Goal: Entertainment & Leisure: Consume media (video, audio)

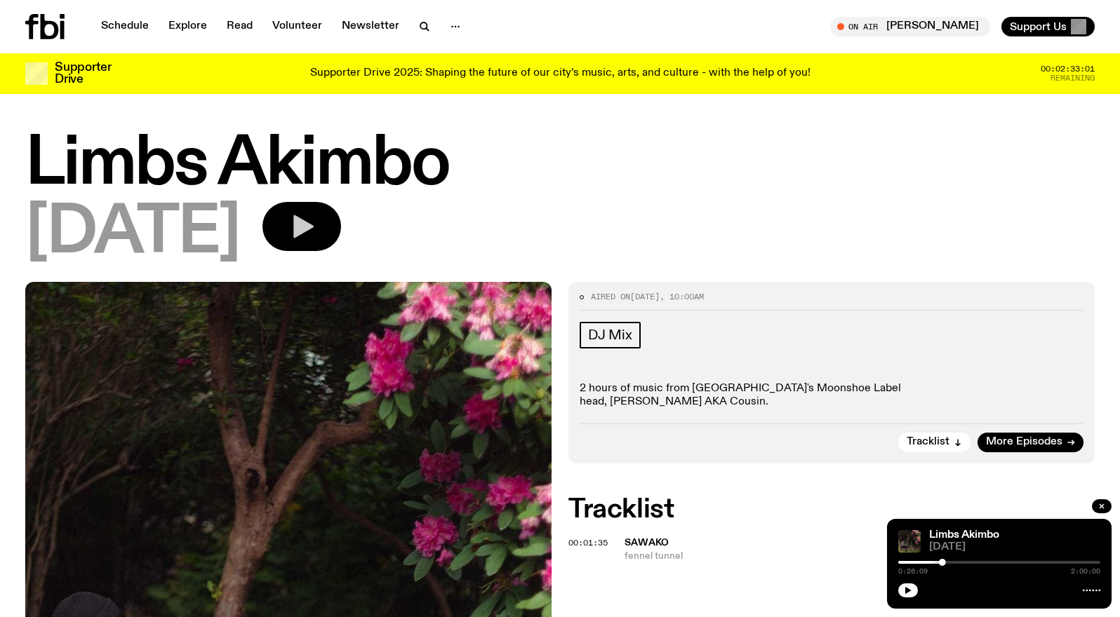
click at [314, 222] on icon "button" at bounding box center [303, 226] width 20 height 23
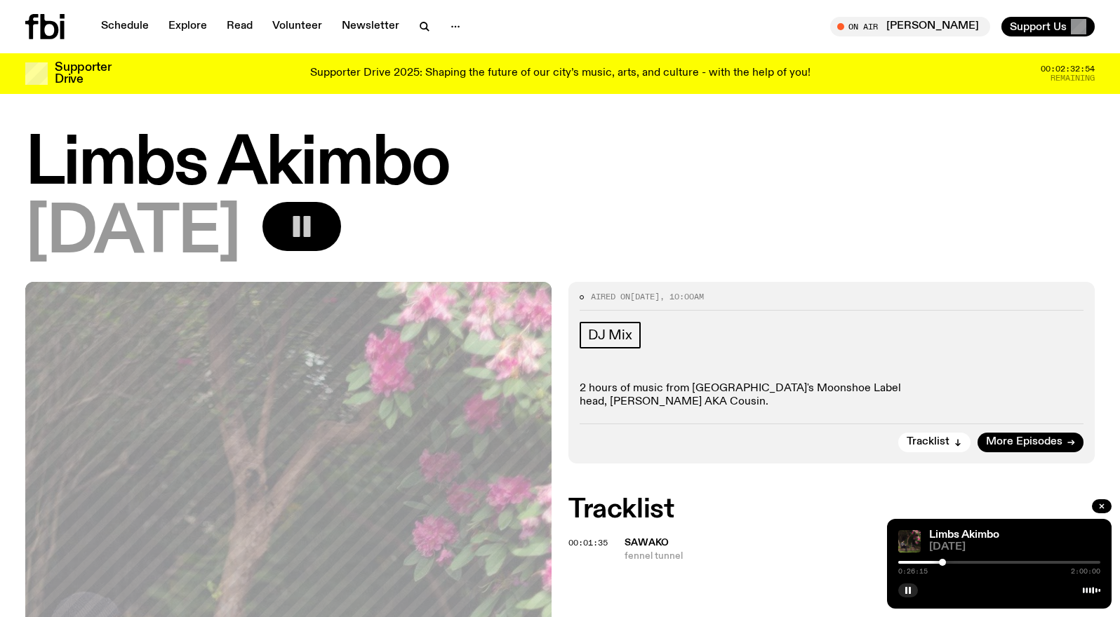
click at [127, 13] on div "Schedule Explore Read Volunteer Newsletter On Air [PERSON_NAME] Tune in live On…" at bounding box center [560, 26] width 1120 height 53
click at [128, 26] on link "Schedule" at bounding box center [125, 27] width 65 height 20
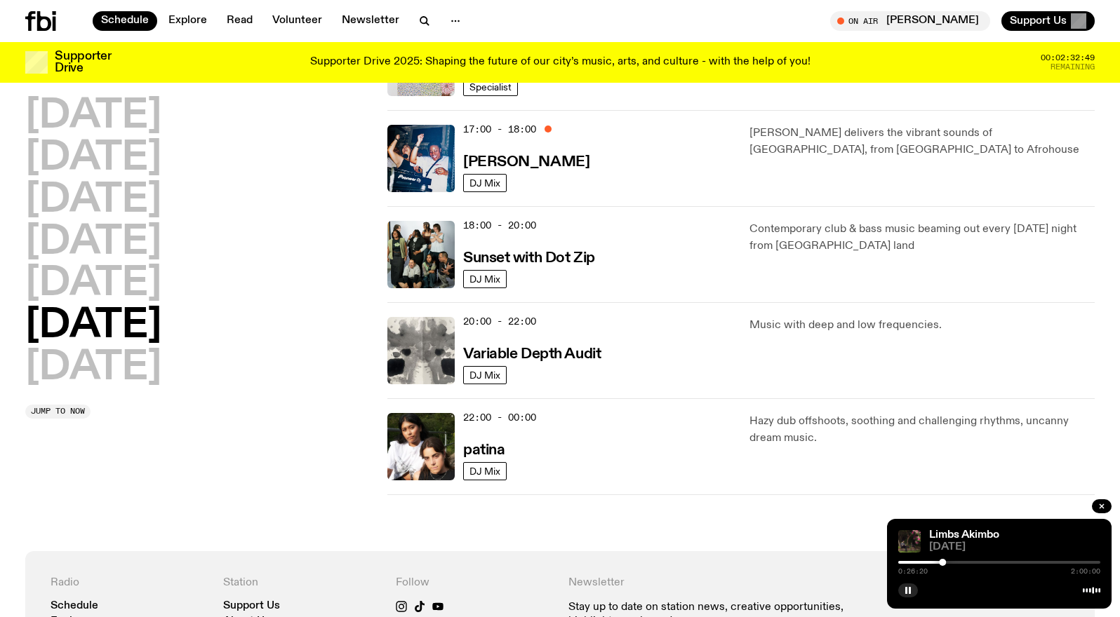
scroll to position [797, 0]
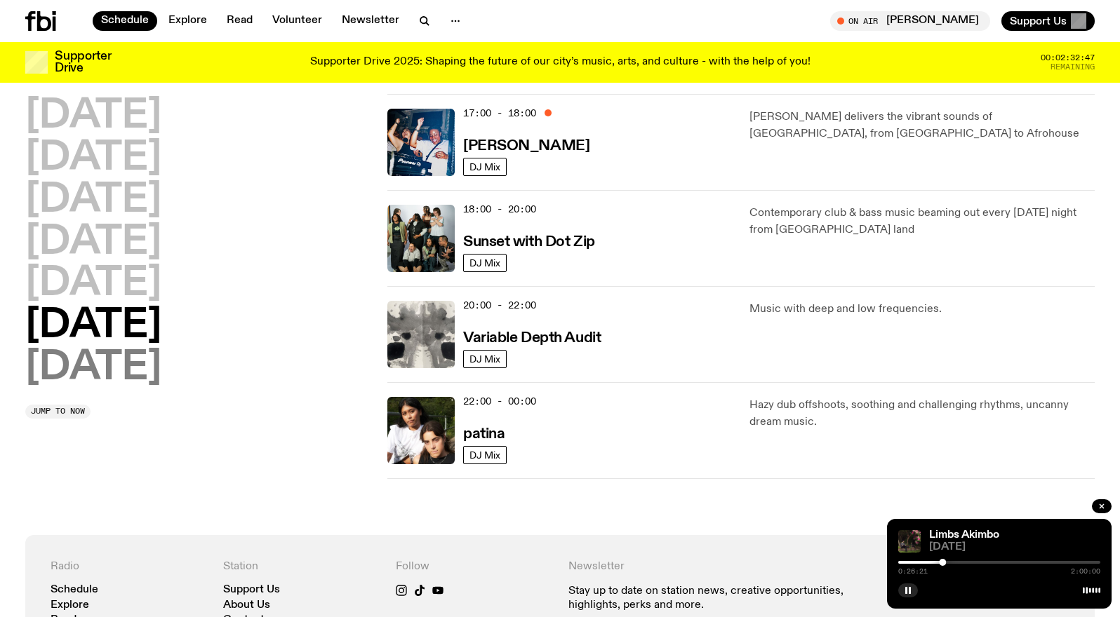
click at [111, 373] on h2 "[DATE]" at bounding box center [93, 368] width 136 height 39
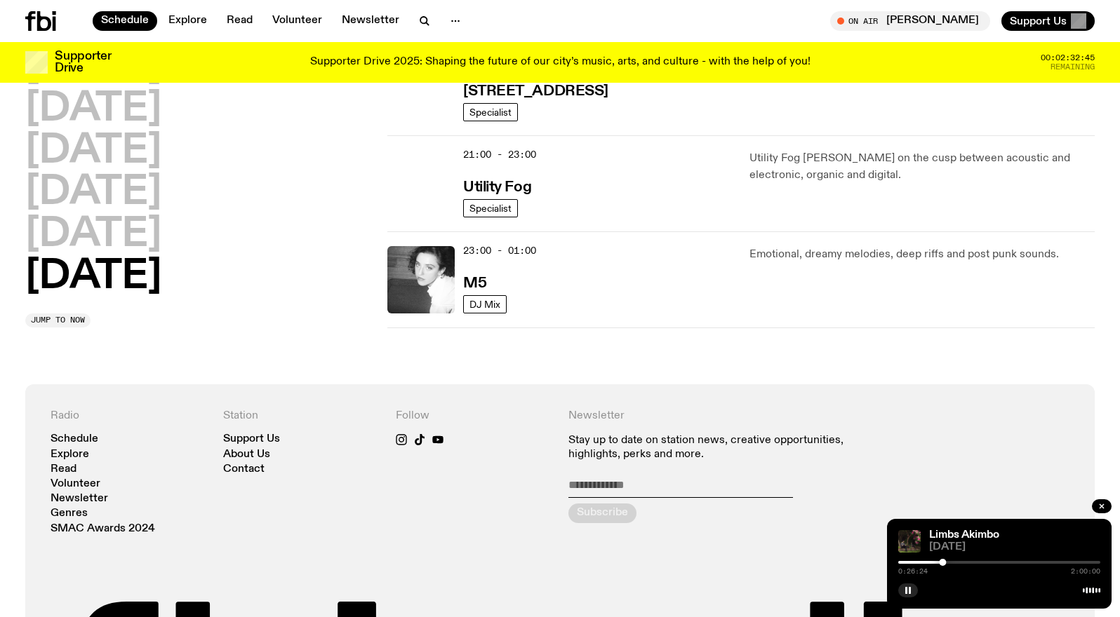
scroll to position [1056, 0]
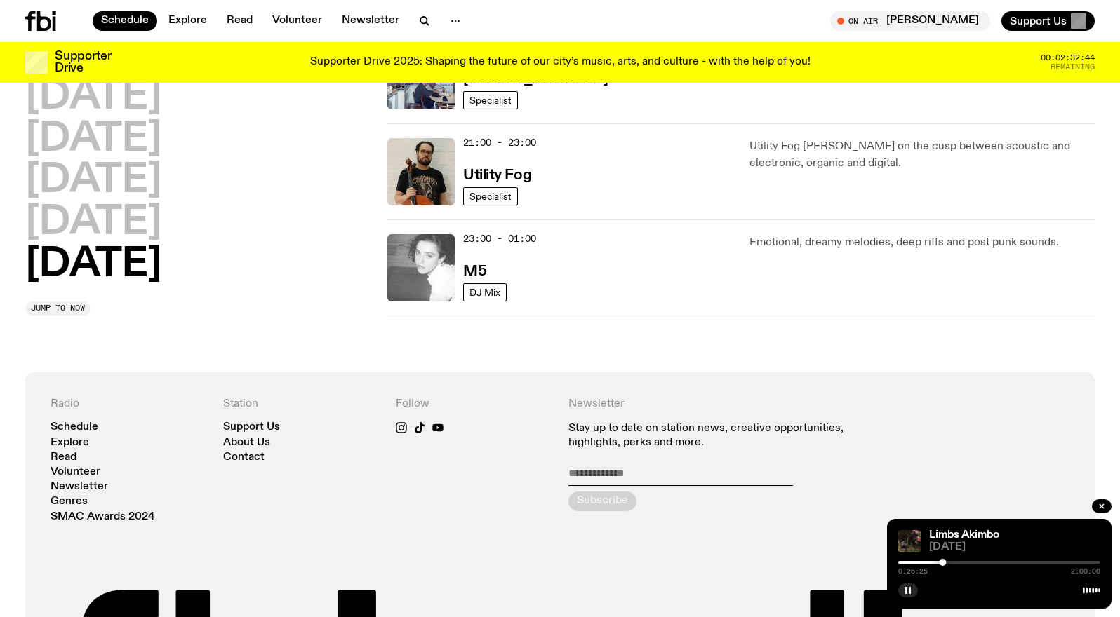
click at [432, 277] on img at bounding box center [420, 267] width 67 height 67
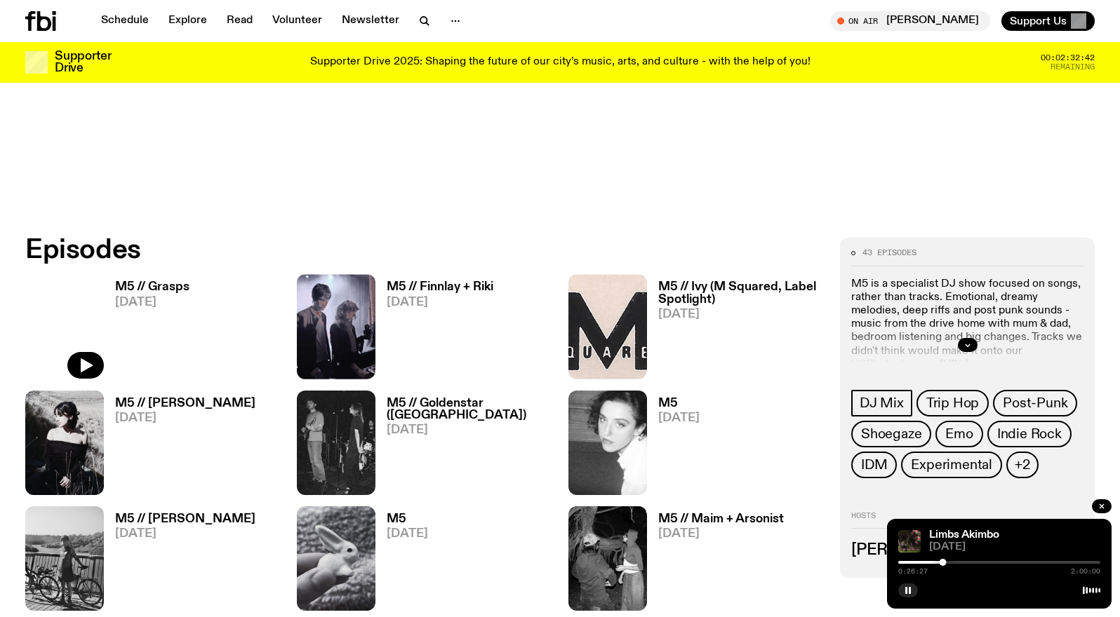
scroll to position [603, 0]
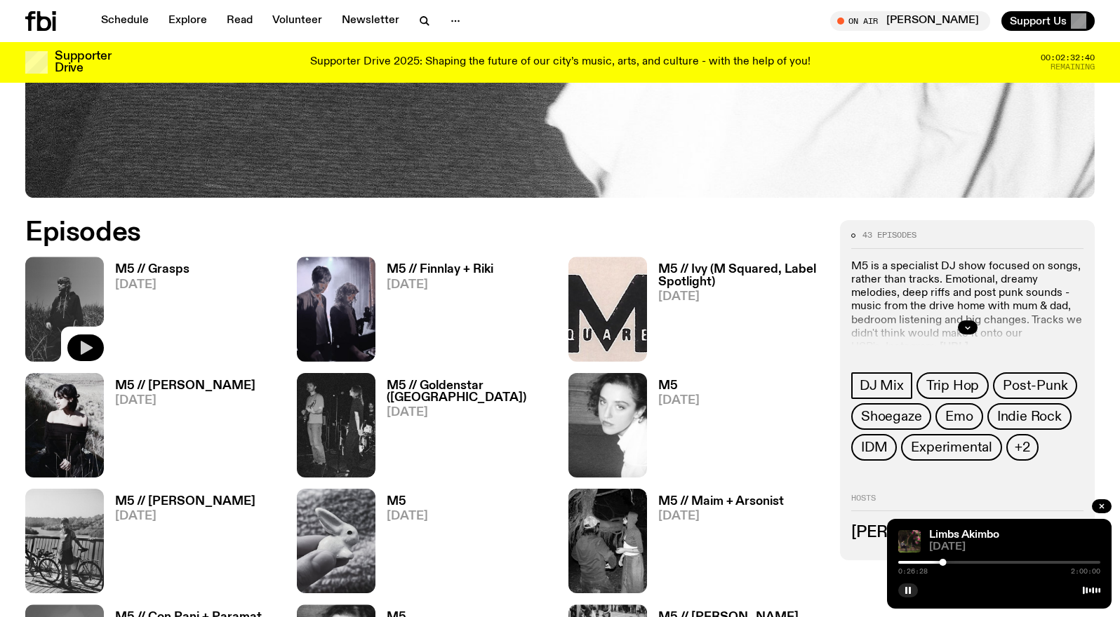
click at [81, 344] on icon "button" at bounding box center [87, 348] width 12 height 14
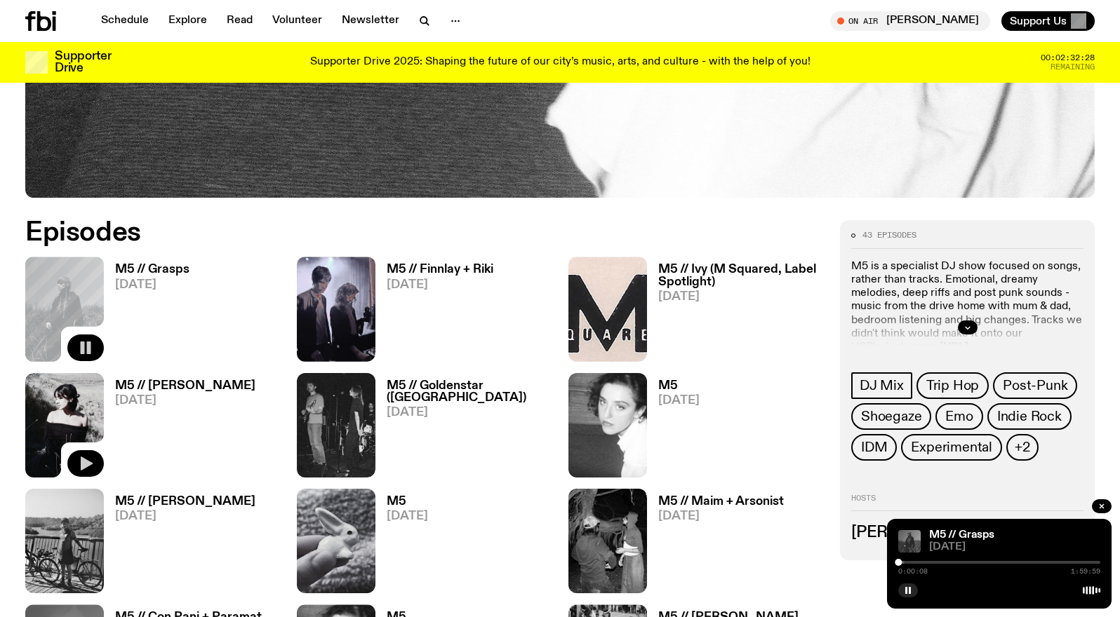
click at [84, 464] on icon "button" at bounding box center [87, 464] width 12 height 14
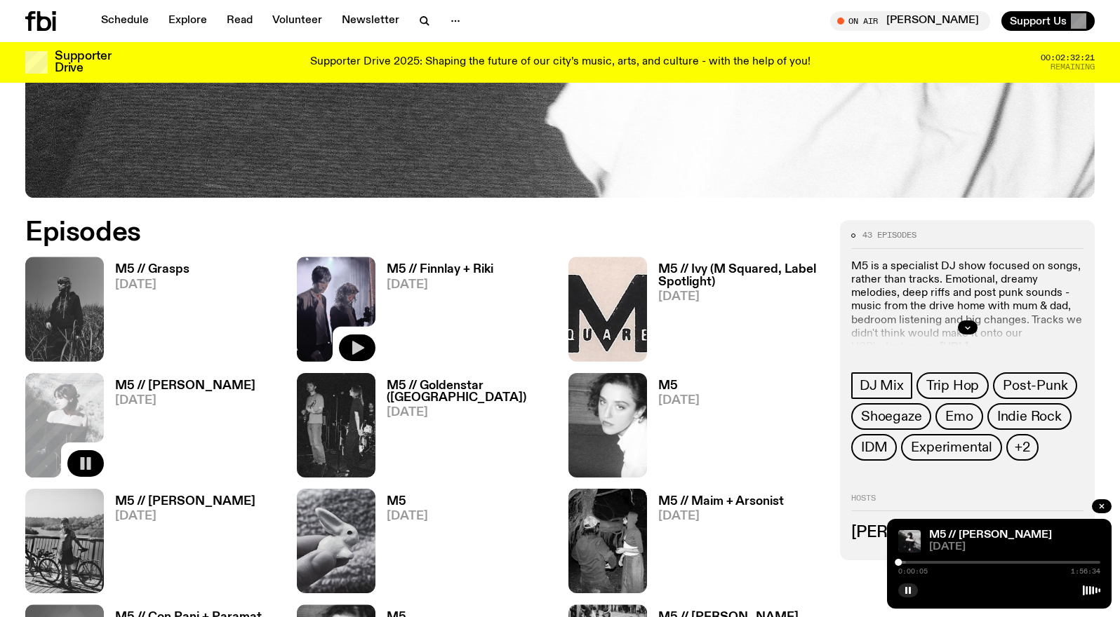
click at [354, 348] on icon "button" at bounding box center [358, 348] width 12 height 14
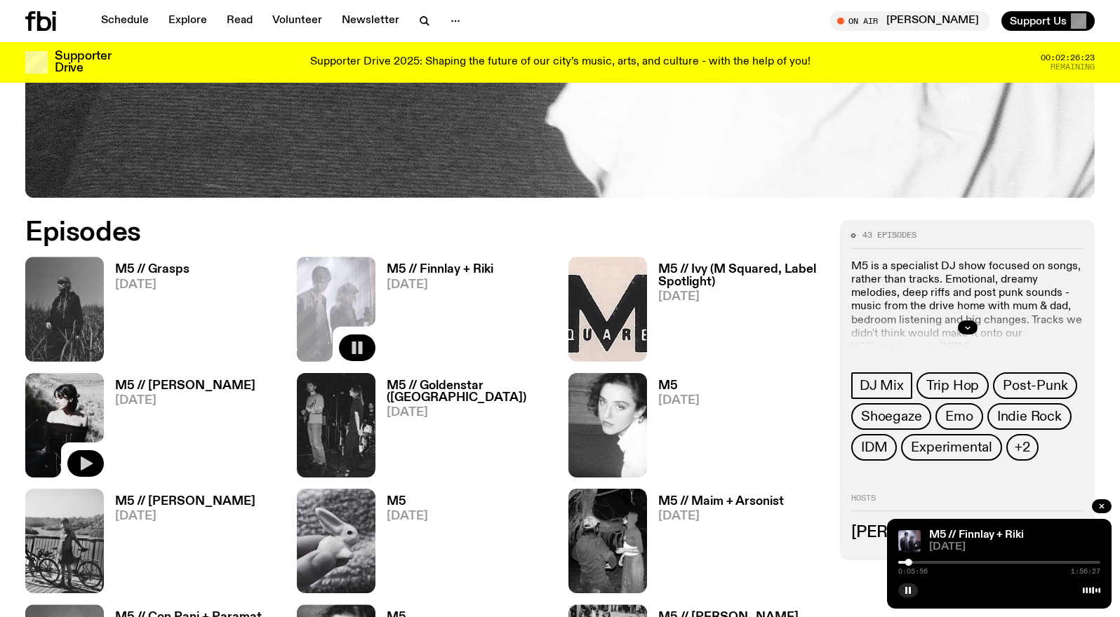
click at [83, 462] on icon "button" at bounding box center [87, 464] width 12 height 14
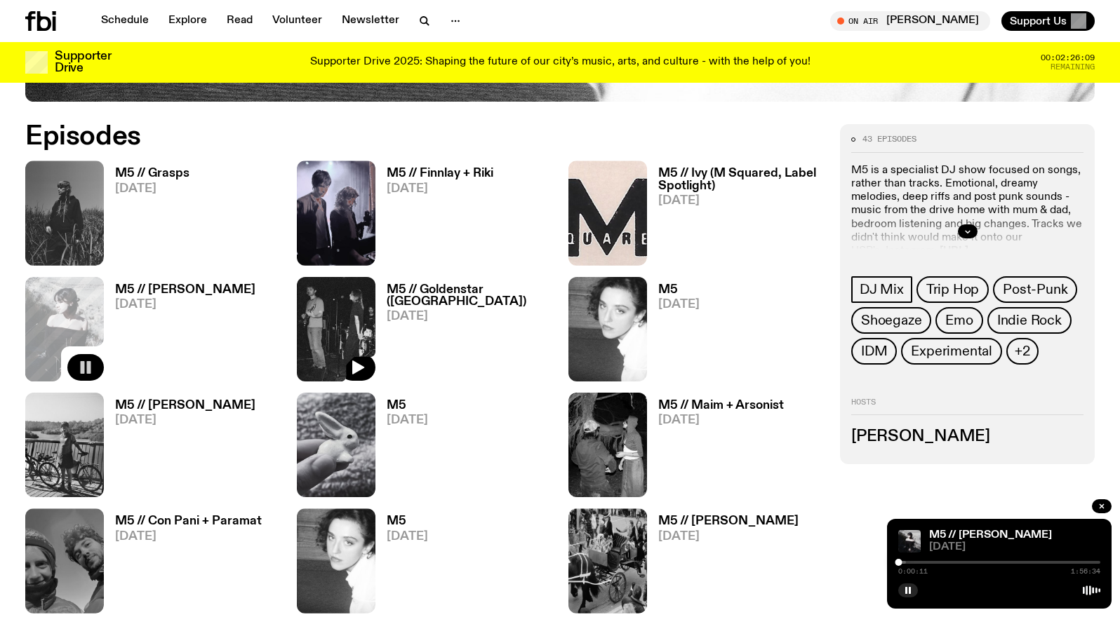
scroll to position [697, 0]
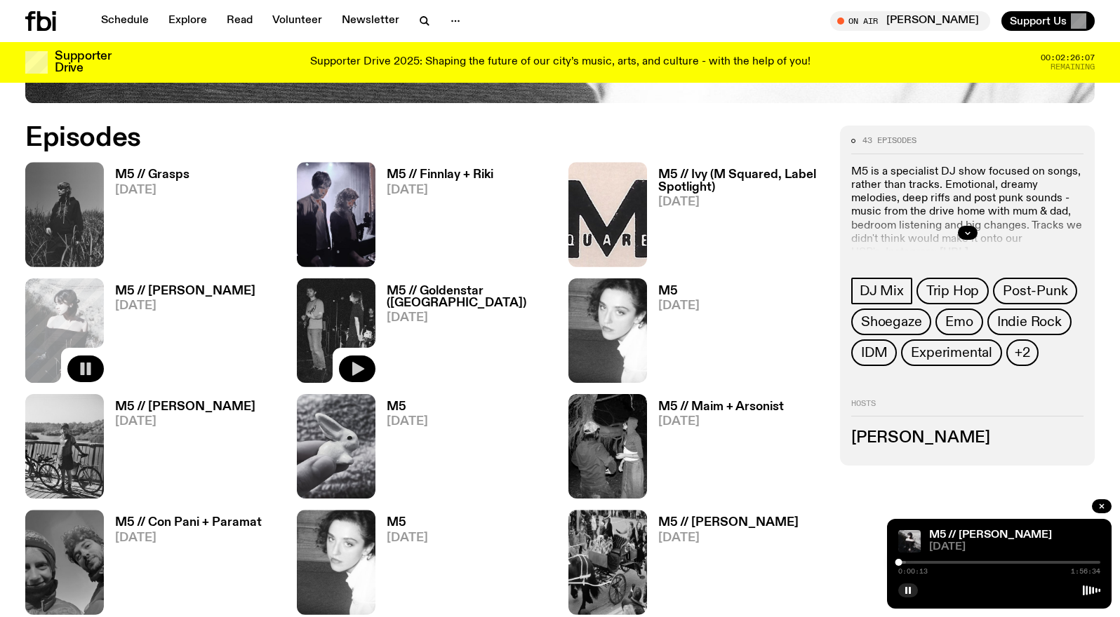
click at [358, 372] on icon "button" at bounding box center [358, 369] width 12 height 14
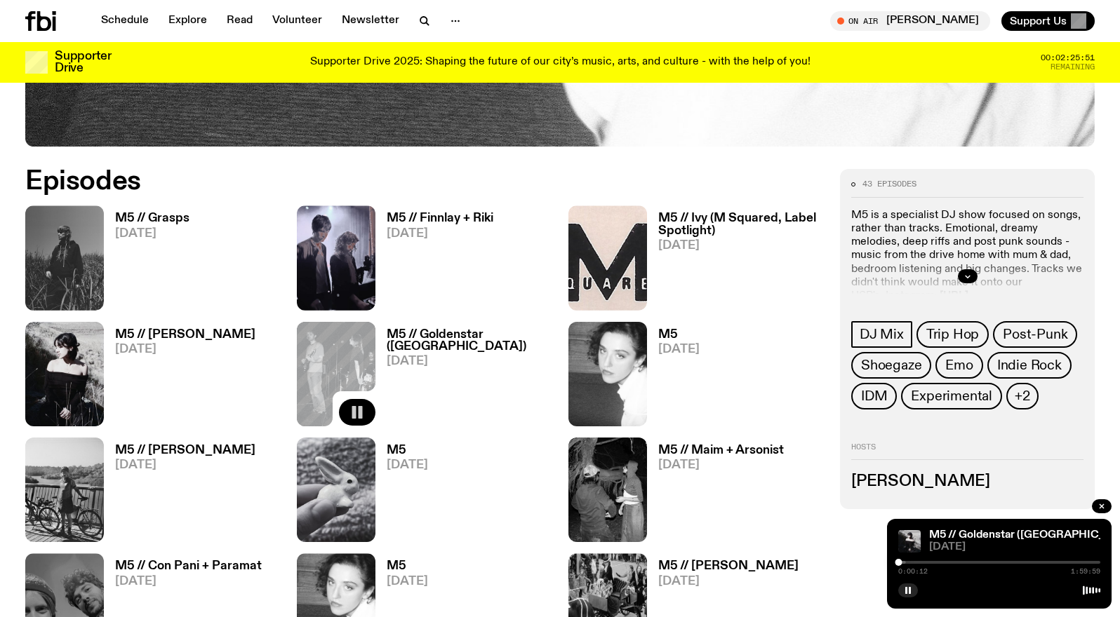
scroll to position [664, 0]
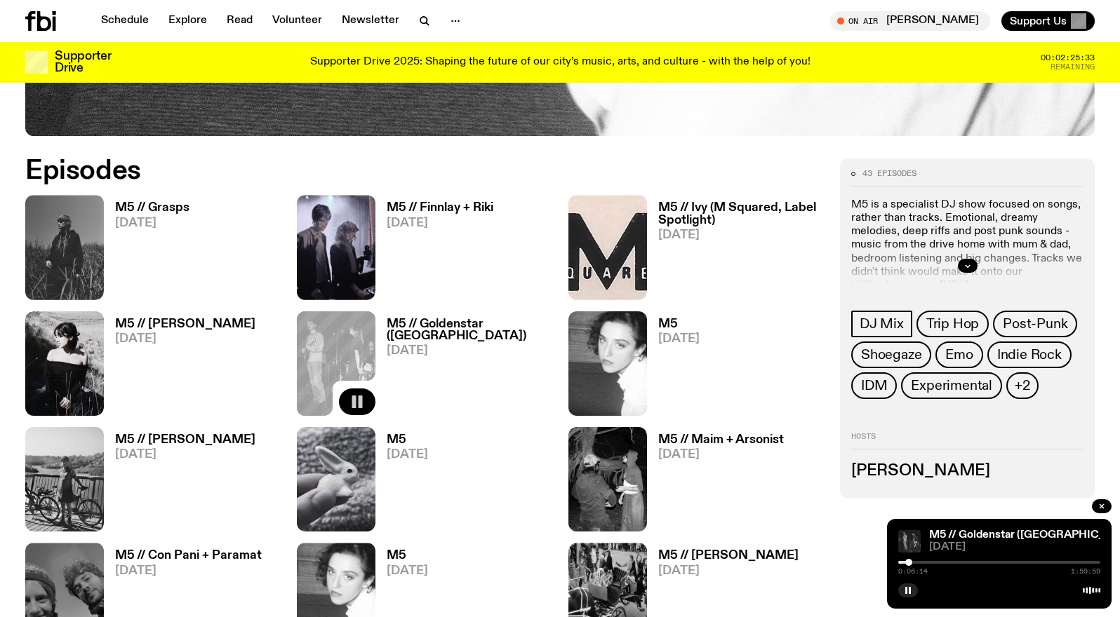
drag, startPoint x: 899, startPoint y: 563, endPoint x: 909, endPoint y: 563, distance: 9.8
click at [909, 563] on div at bounding box center [908, 562] width 7 height 7
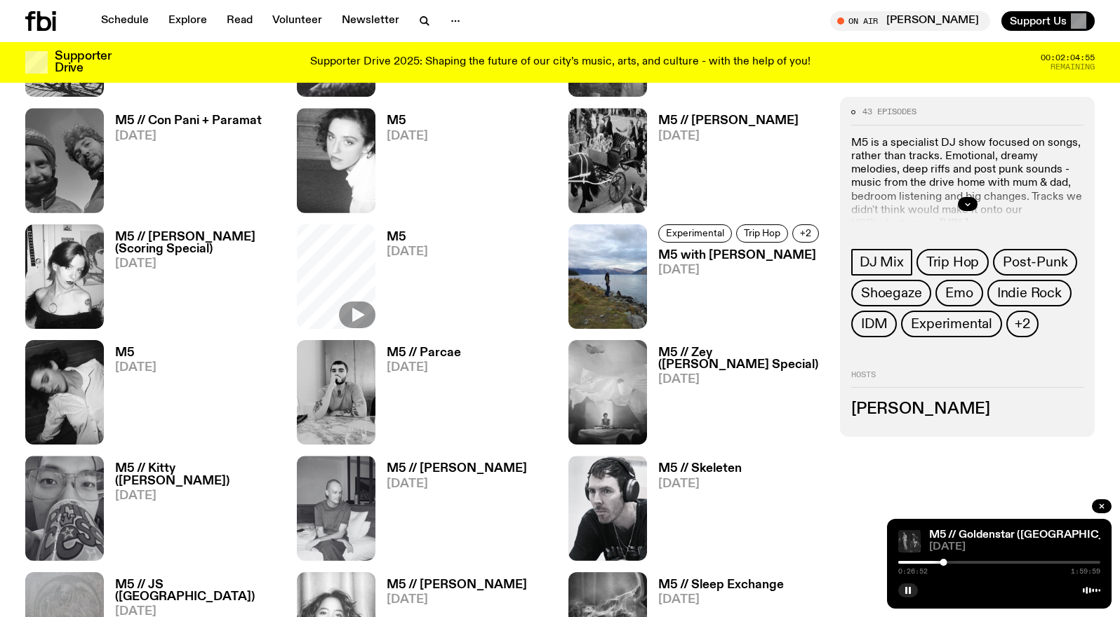
scroll to position [1098, 0]
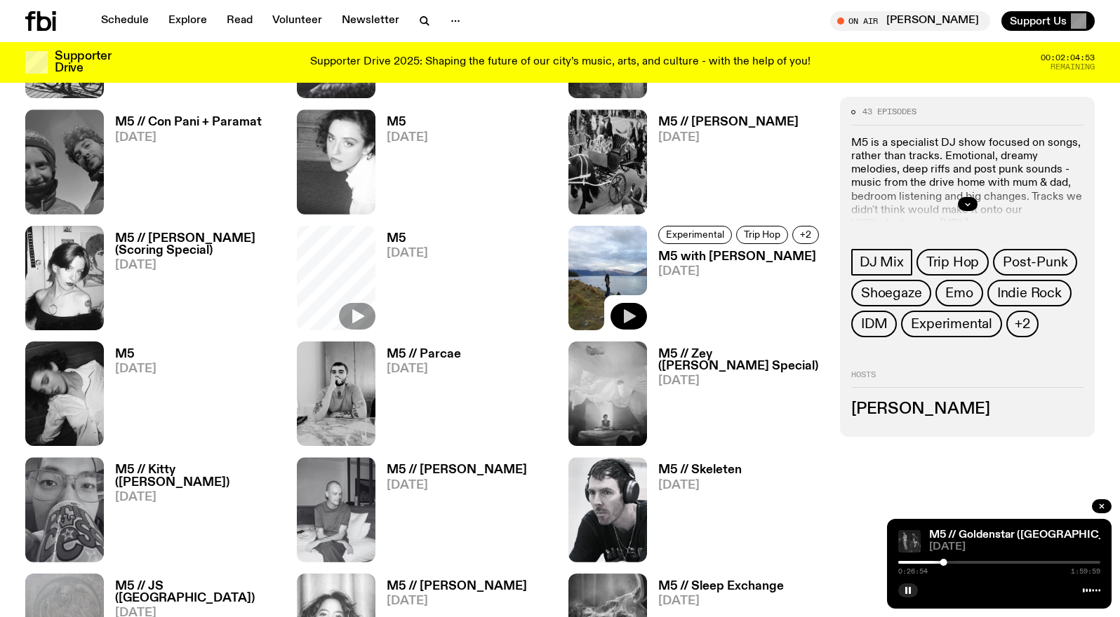
click at [629, 314] on icon "button" at bounding box center [630, 316] width 12 height 14
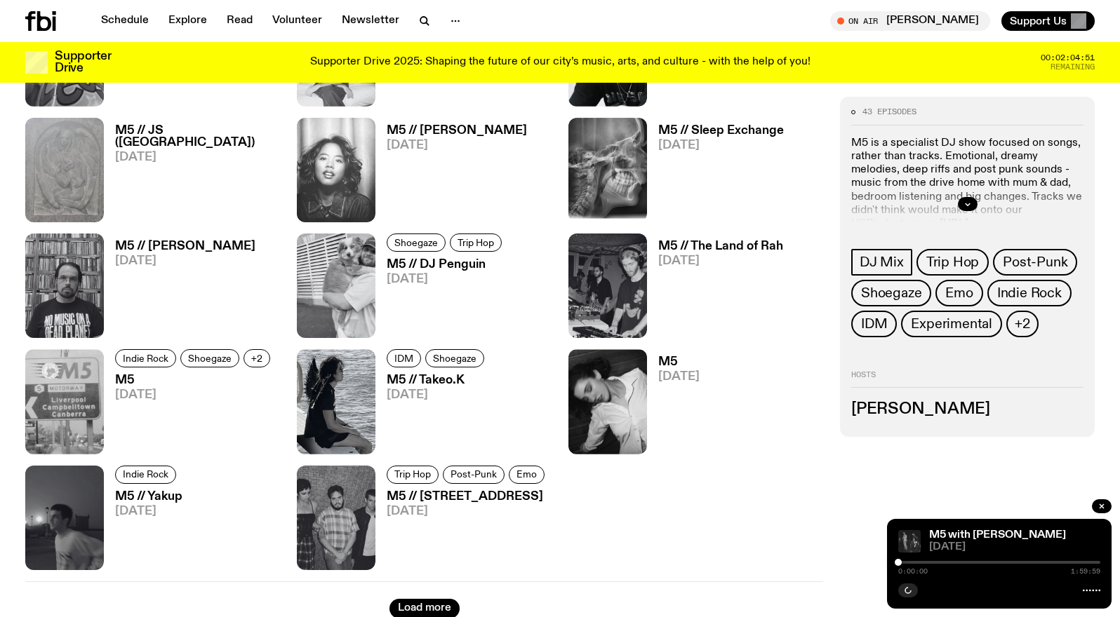
scroll to position [1559, 0]
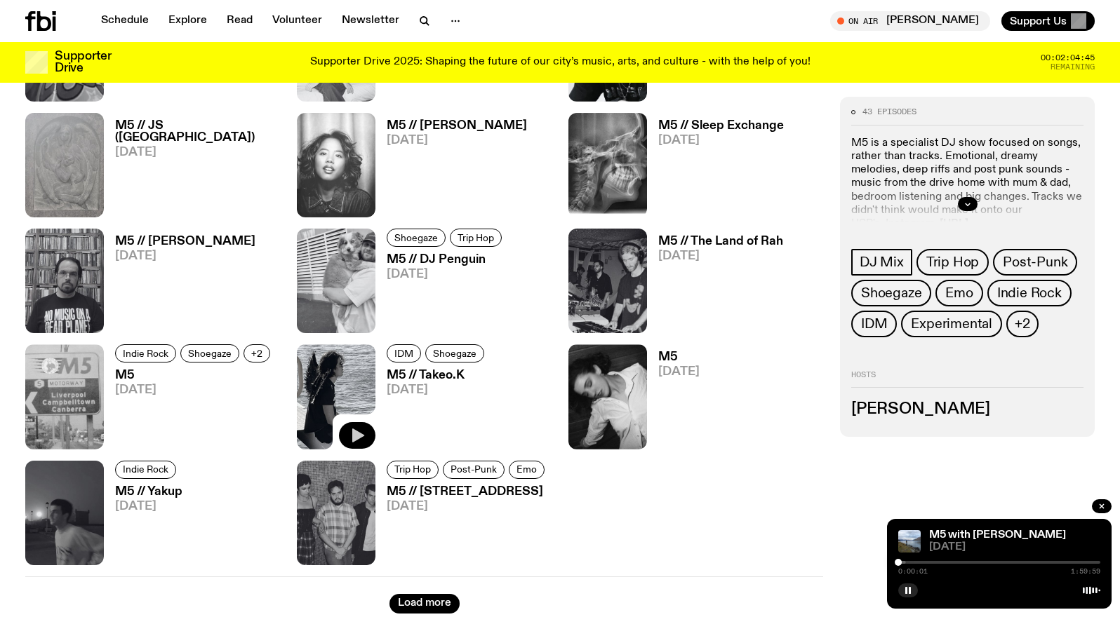
click at [358, 432] on icon "button" at bounding box center [358, 436] width 12 height 14
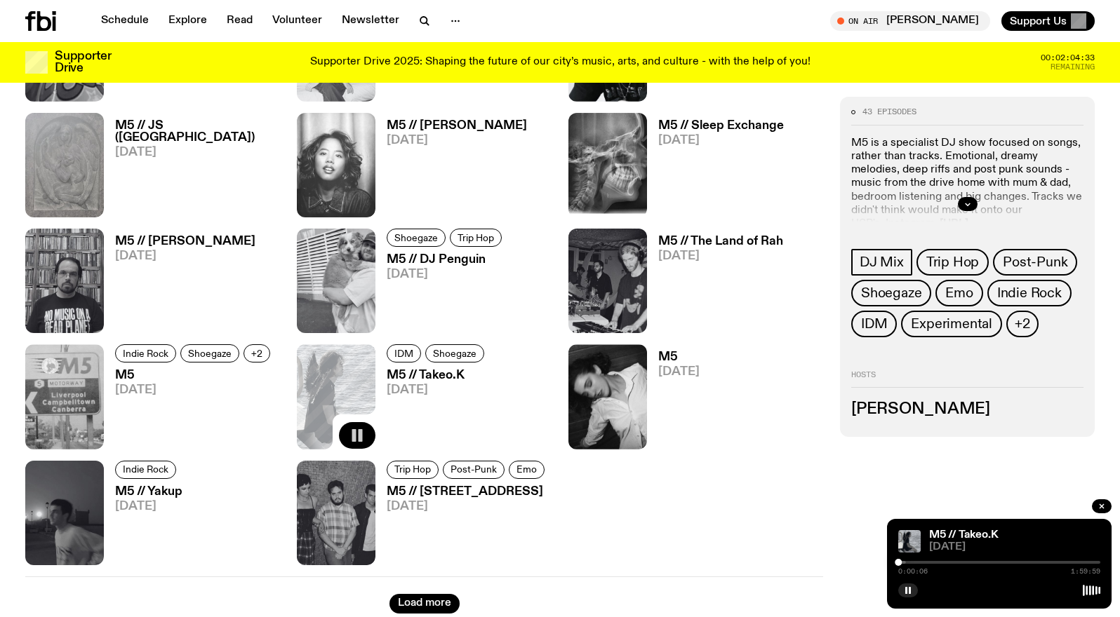
drag, startPoint x: 901, startPoint y: 567, endPoint x: 909, endPoint y: 566, distance: 7.7
click at [909, 566] on div "0:00:06 1:59:59" at bounding box center [999, 567] width 202 height 17
drag, startPoint x: 897, startPoint y: 564, endPoint x: 904, endPoint y: 562, distance: 7.3
click at [904, 562] on div at bounding box center [903, 562] width 7 height 7
drag, startPoint x: 904, startPoint y: 563, endPoint x: 912, endPoint y: 562, distance: 7.7
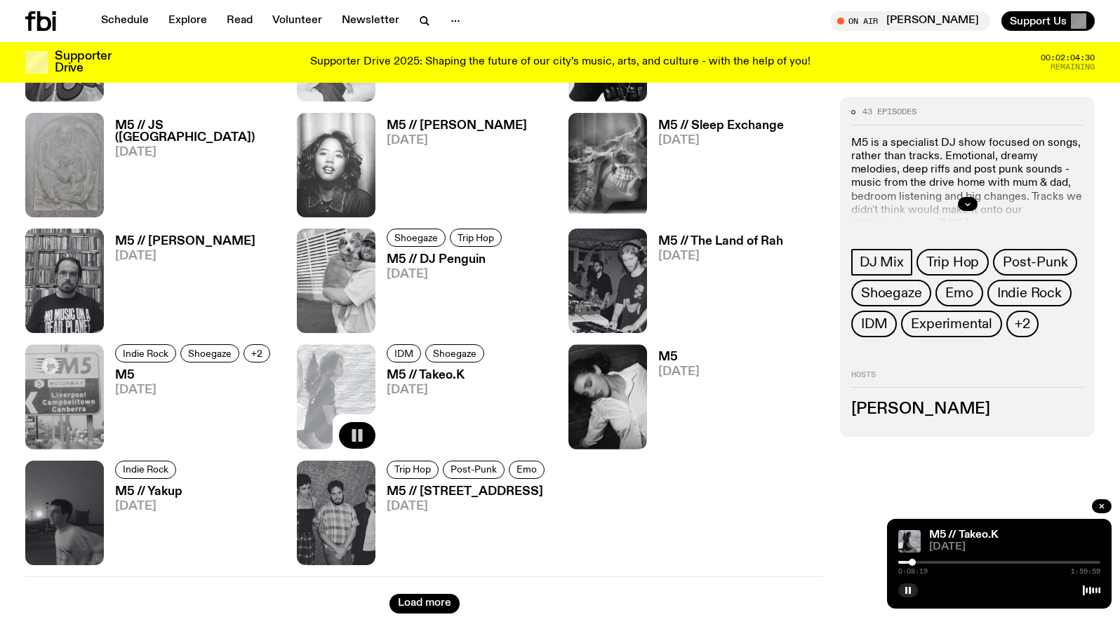
click at [912, 562] on div at bounding box center [912, 562] width 7 height 7
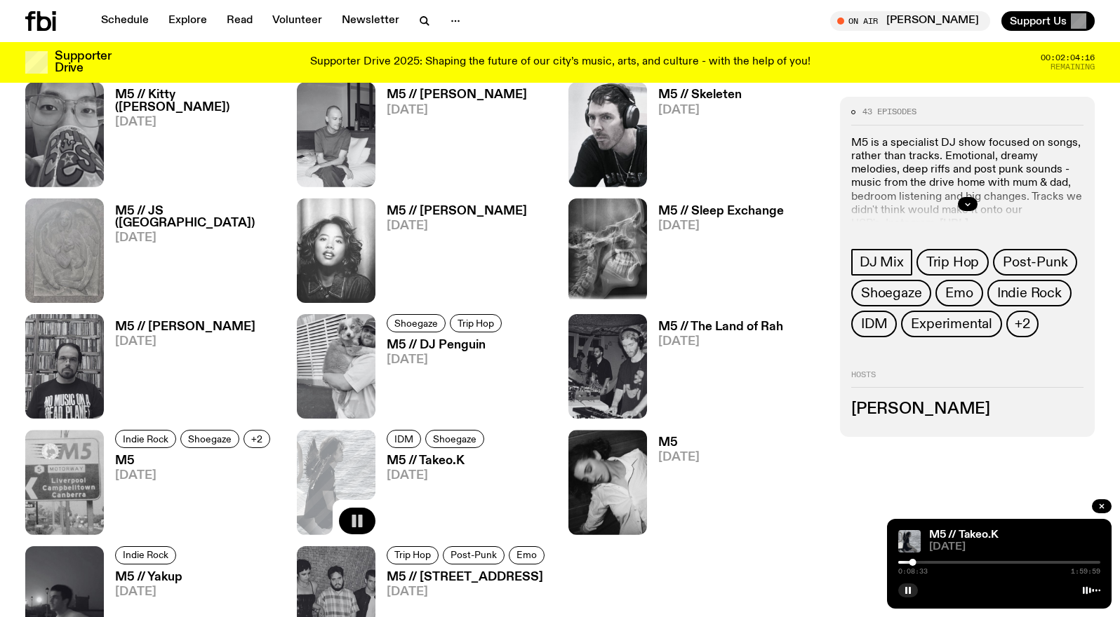
scroll to position [1471, 0]
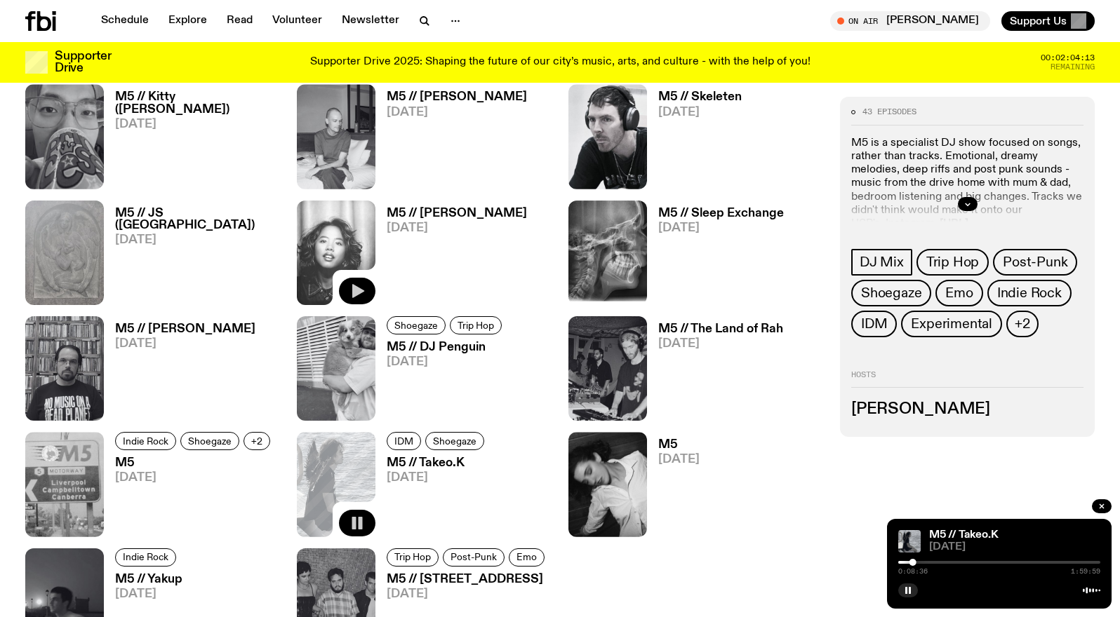
click at [359, 288] on icon "button" at bounding box center [358, 291] width 12 height 14
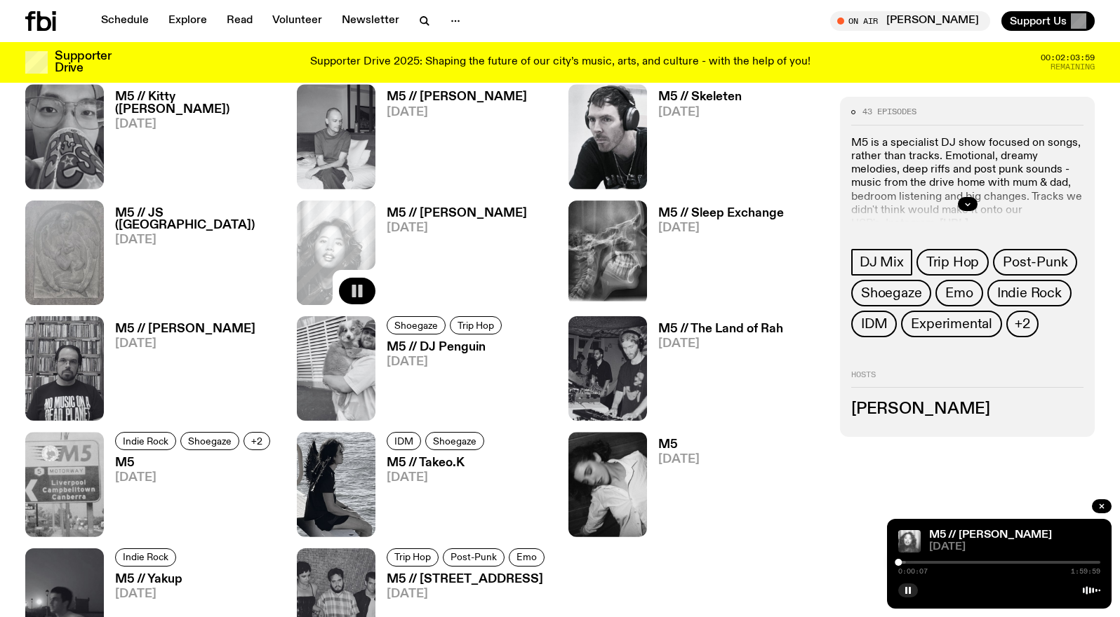
click at [499, 170] on link "M5 // [PERSON_NAME] [DATE]" at bounding box center [451, 140] width 152 height 98
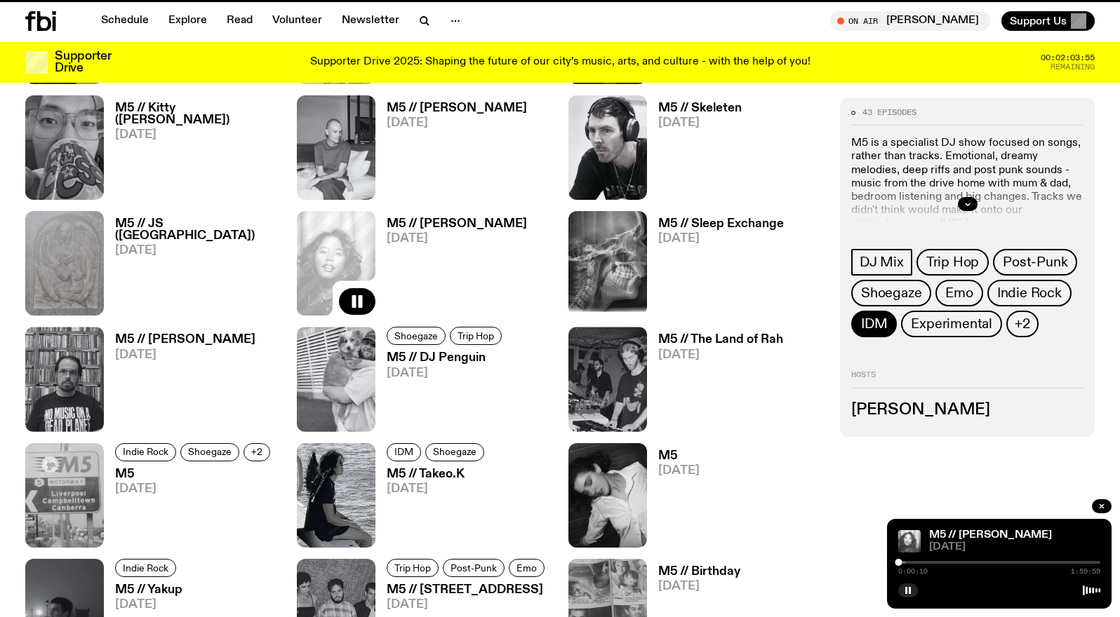
scroll to position [1460, 0]
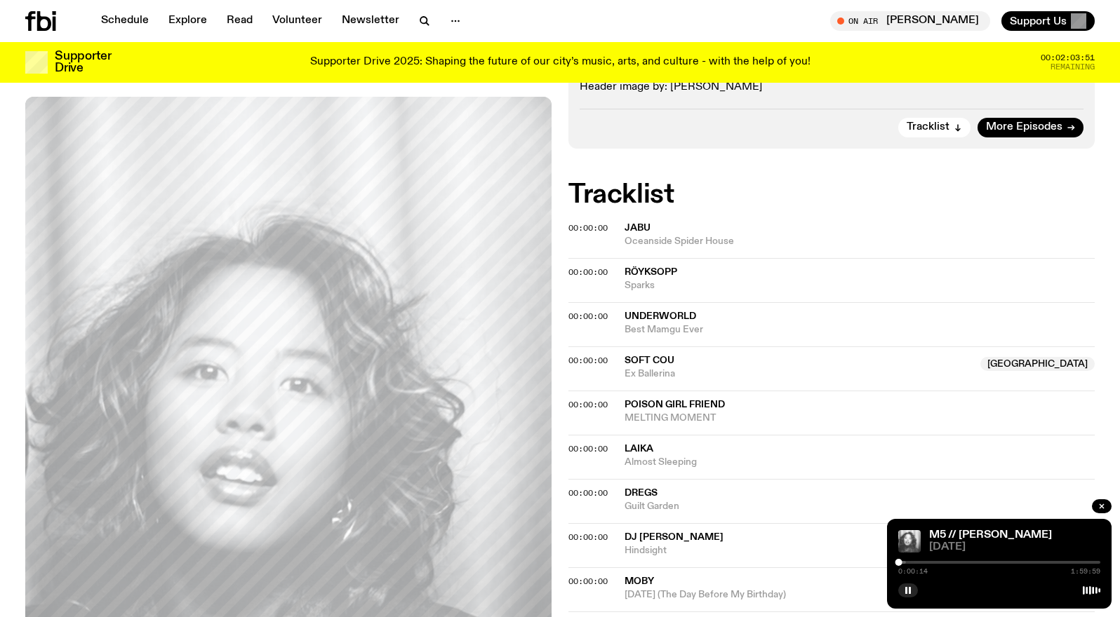
scroll to position [356, 0]
drag, startPoint x: 897, startPoint y: 562, endPoint x: 913, endPoint y: 561, distance: 15.5
click at [913, 561] on div at bounding box center [912, 562] width 7 height 7
